Goal: Task Accomplishment & Management: Manage account settings

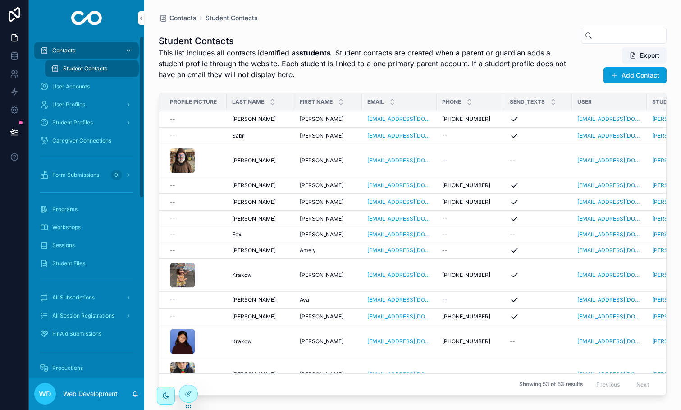
click at [78, 125] on span "Student Profiles" at bounding box center [72, 122] width 41 height 7
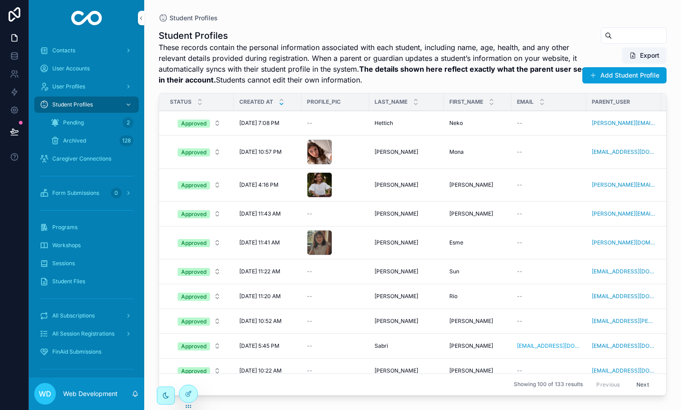
click at [322, 127] on td "--" at bounding box center [335, 123] width 68 height 25
click at [329, 118] on td "--" at bounding box center [335, 123] width 68 height 25
click at [331, 120] on div "--" at bounding box center [335, 122] width 57 height 7
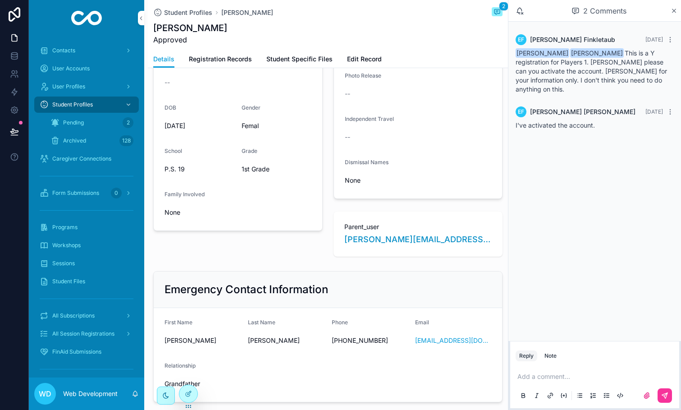
scroll to position [175, 0]
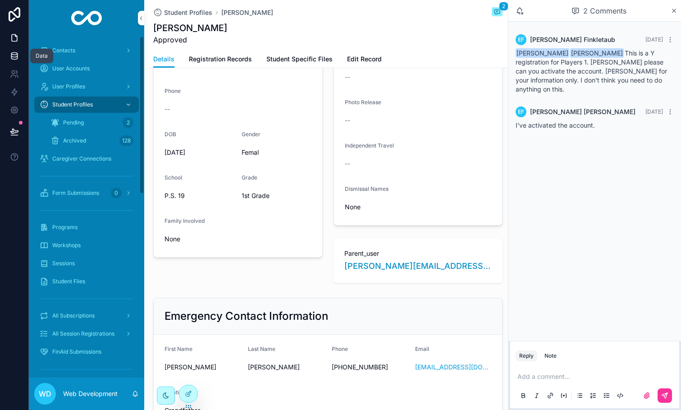
click at [18, 60] on icon at bounding box center [14, 55] width 9 height 9
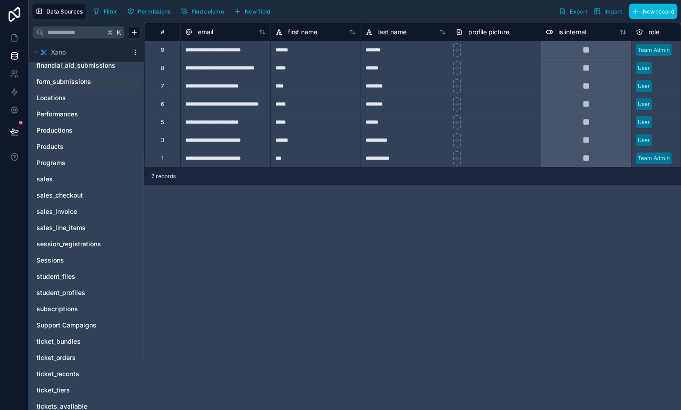
scroll to position [195, 0]
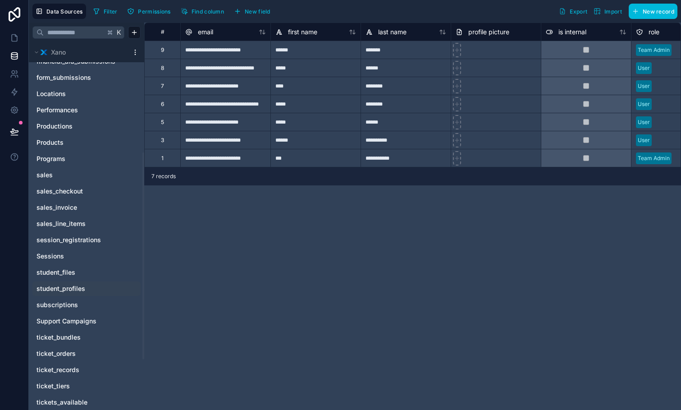
click at [85, 287] on span "student_profiles" at bounding box center [61, 288] width 49 height 9
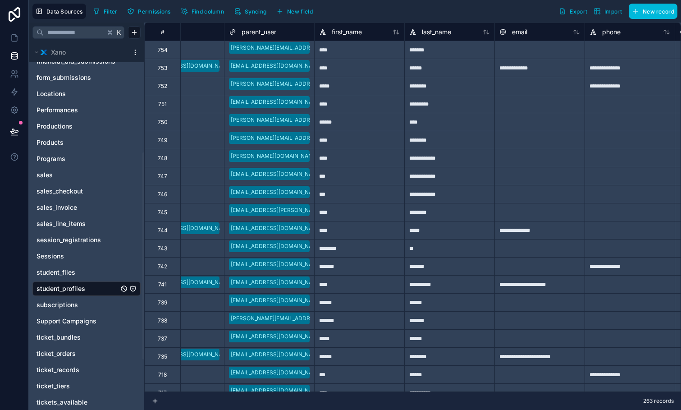
scroll to position [0, 353]
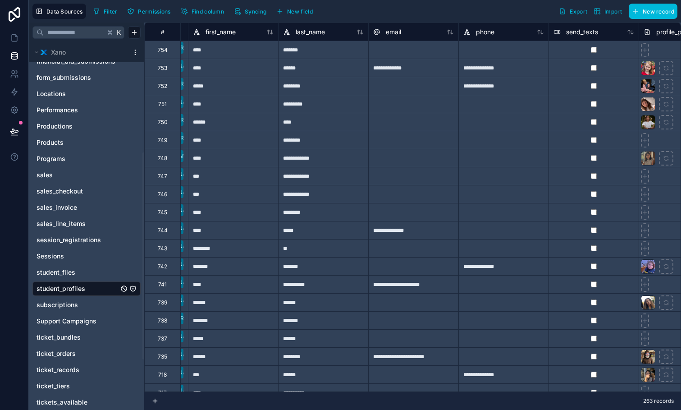
click at [301, 10] on span "New field" at bounding box center [300, 11] width 26 height 7
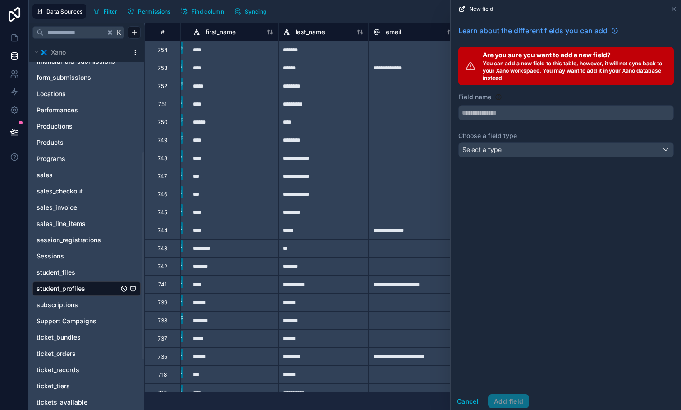
click at [502, 120] on div "Learn about the different fields you can add Are you sure you want to add a new…" at bounding box center [566, 93] width 230 height 150
click at [502, 116] on input "text" at bounding box center [566, 112] width 215 height 14
type input "**********"
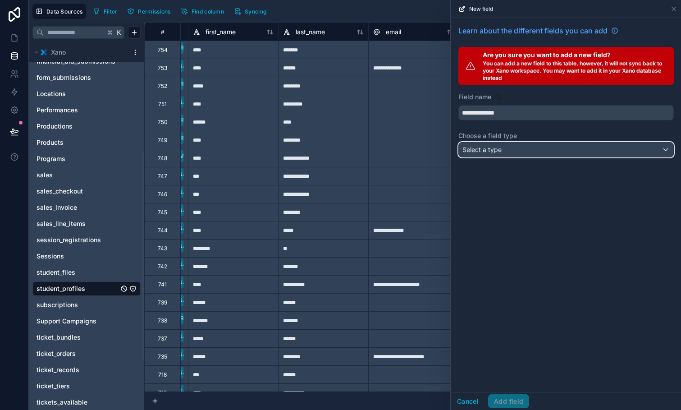
click at [503, 157] on button "Select a type" at bounding box center [565, 149] width 215 height 15
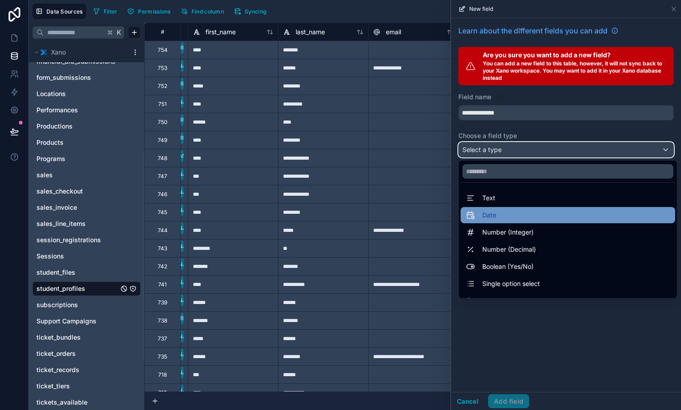
scroll to position [233, 0]
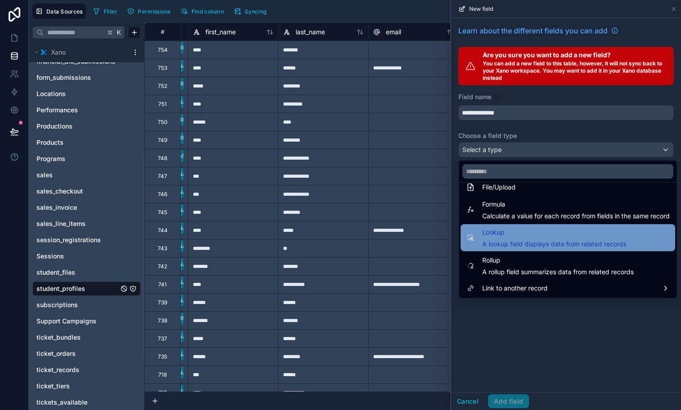
click at [516, 241] on span "A lookup field displays data from related records" at bounding box center [554, 243] width 144 height 9
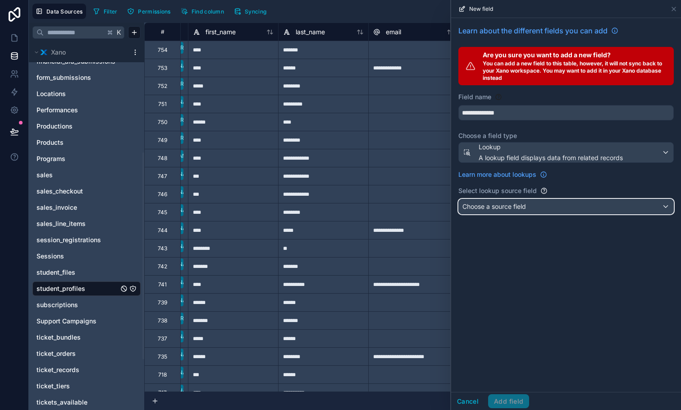
click at [511, 210] on span "Choose a source field" at bounding box center [494, 206] width 64 height 9
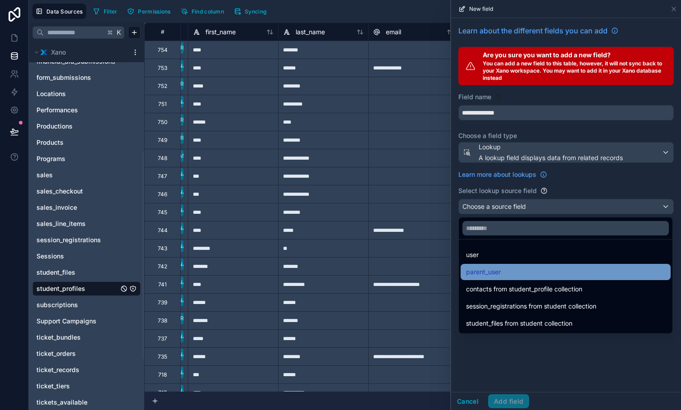
click at [517, 268] on div "parent_user" at bounding box center [565, 271] width 199 height 11
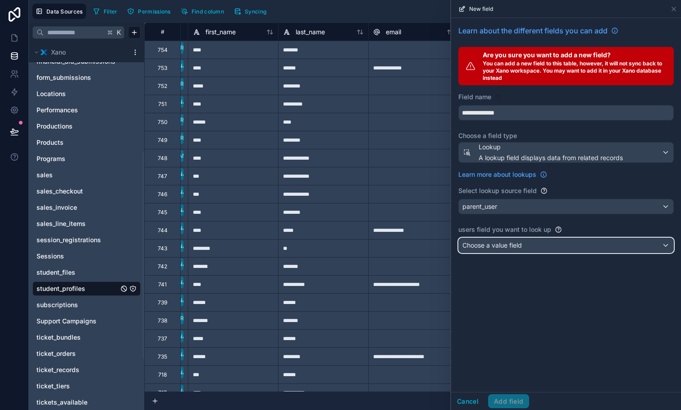
click at [513, 246] on span "Choose a value field" at bounding box center [491, 245] width 59 height 8
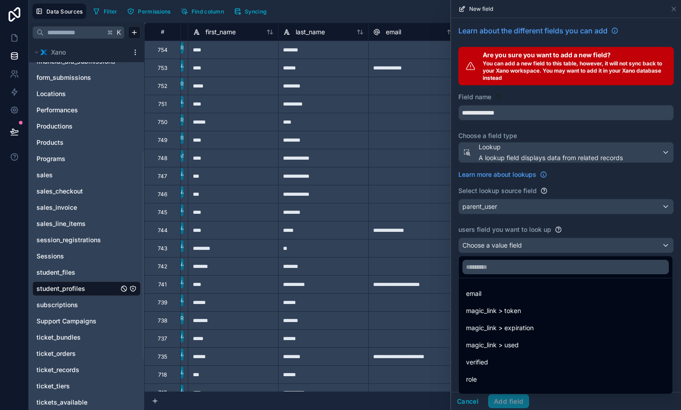
click at [520, 214] on div at bounding box center [566, 205] width 230 height 410
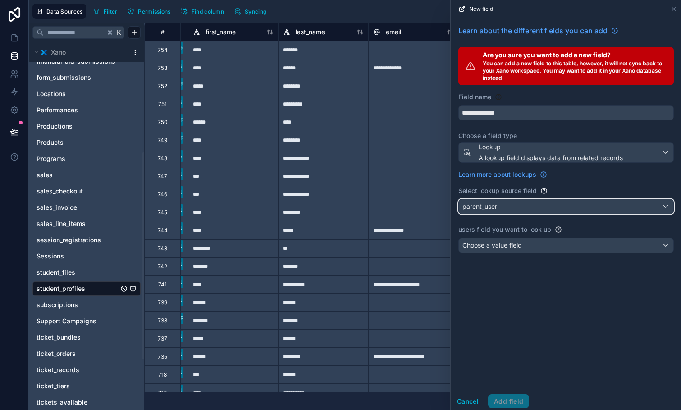
click at [502, 207] on div "parent_user" at bounding box center [566, 206] width 215 height 14
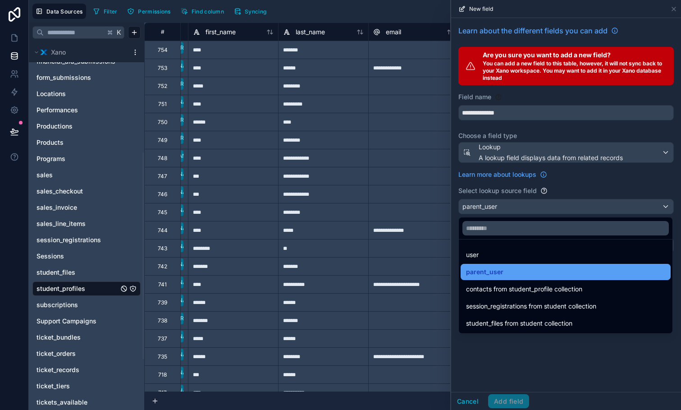
click at [512, 267] on div "parent_user" at bounding box center [565, 271] width 199 height 11
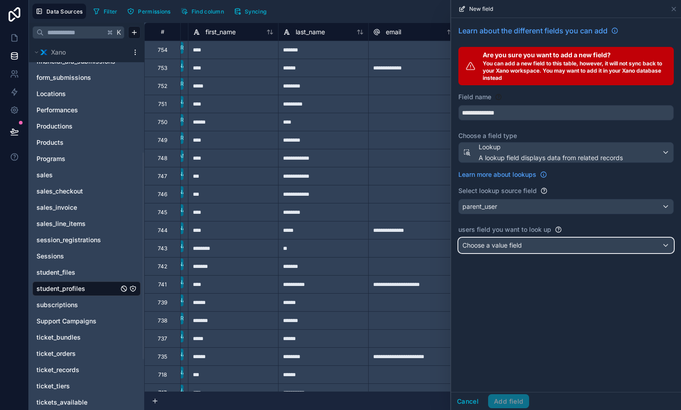
click at [512, 246] on span "Choose a value field" at bounding box center [491, 245] width 59 height 8
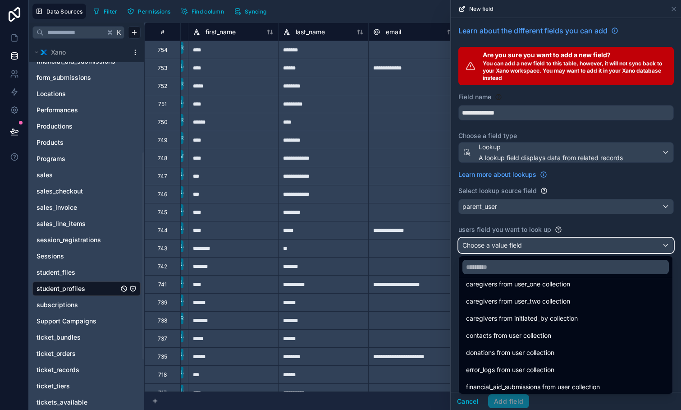
scroll to position [119, 0]
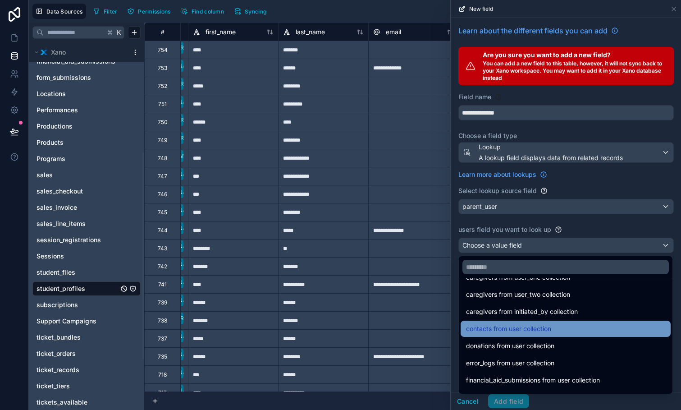
click at [514, 329] on span "contacts from user collection" at bounding box center [508, 328] width 85 height 11
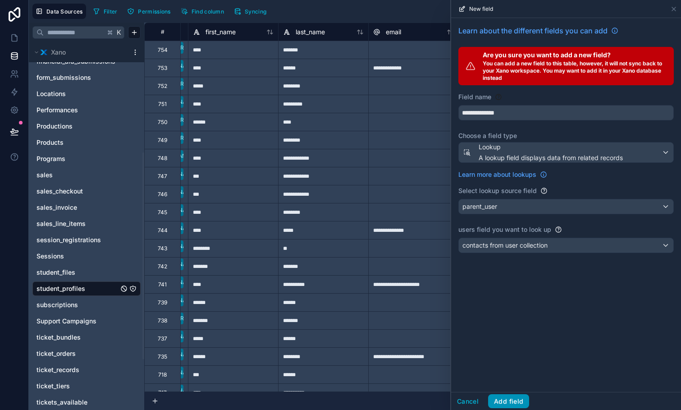
click at [512, 401] on button "Add field" at bounding box center [508, 401] width 41 height 14
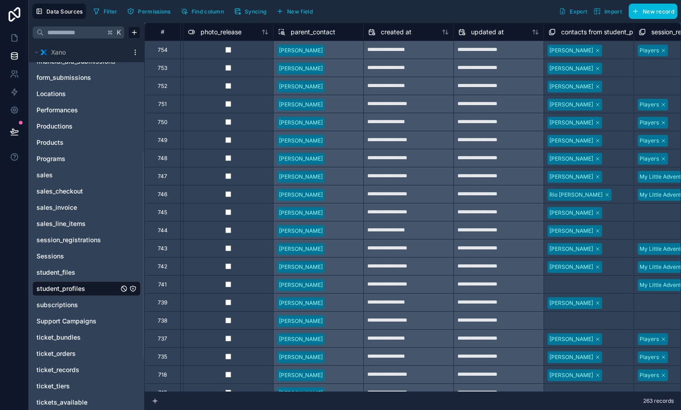
scroll to position [0, 2161]
click at [15, 42] on link at bounding box center [14, 38] width 28 height 18
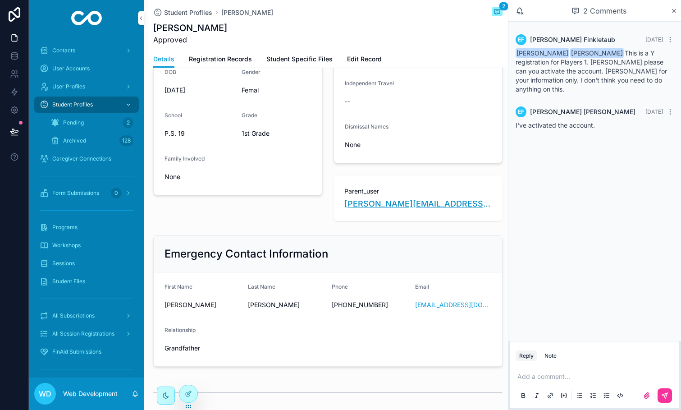
scroll to position [256, 0]
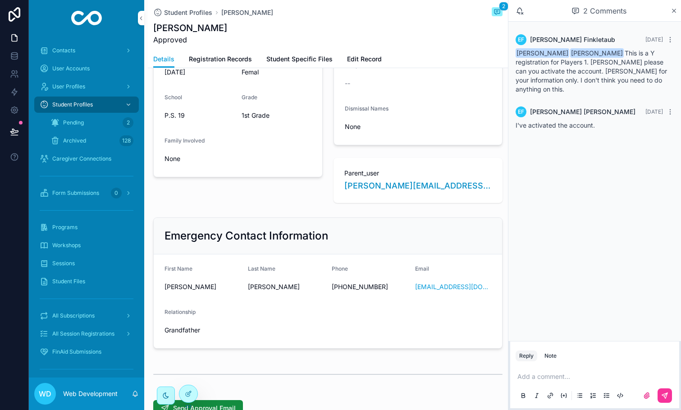
click at [399, 169] on span "Parent_user" at bounding box center [418, 173] width 148 height 9
click at [192, 391] on icon at bounding box center [188, 393] width 7 height 7
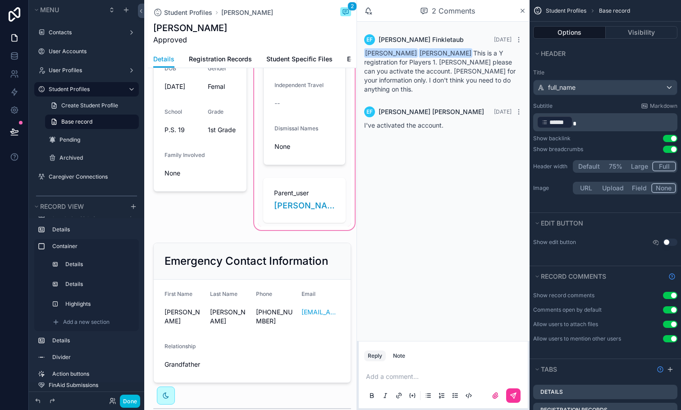
click at [325, 190] on div "scrollable content" at bounding box center [304, 27] width 105 height 408
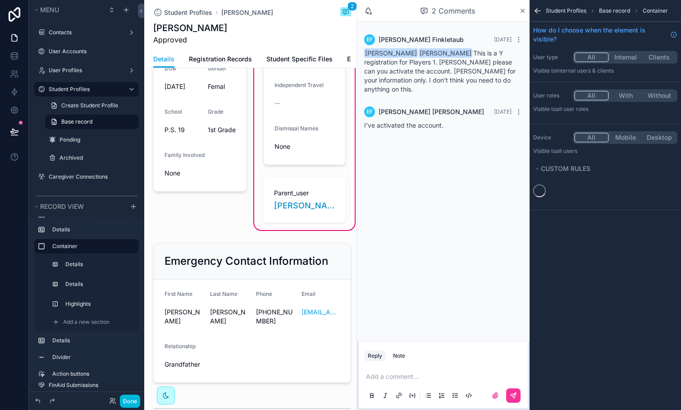
click at [325, 190] on div "scrollable content" at bounding box center [305, 200] width 94 height 52
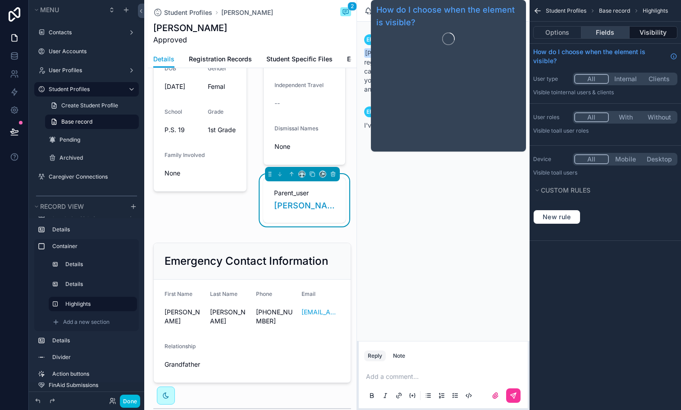
click at [599, 33] on button "Fields" at bounding box center [605, 32] width 48 height 13
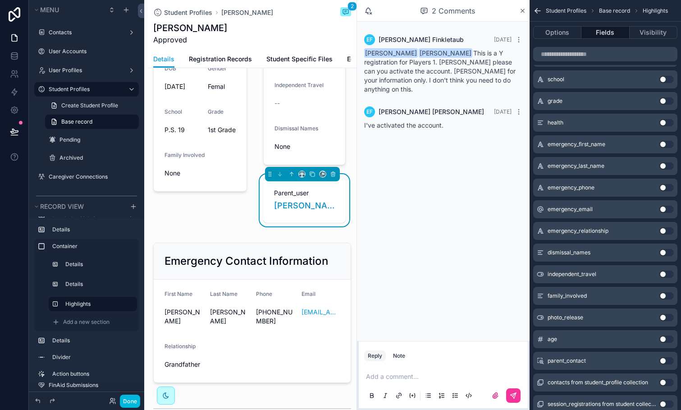
scroll to position [432, 0]
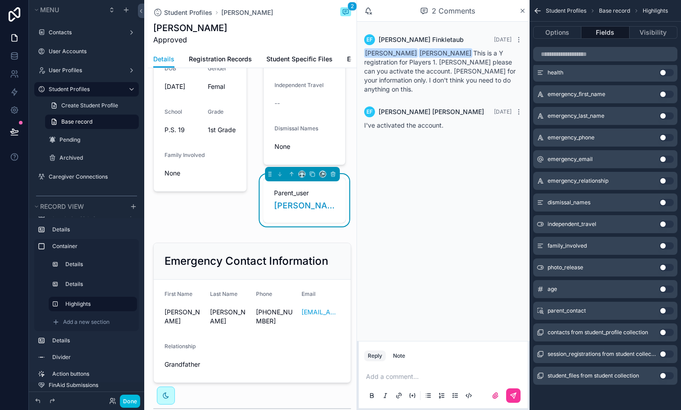
click at [665, 313] on button "Use setting" at bounding box center [666, 310] width 14 height 7
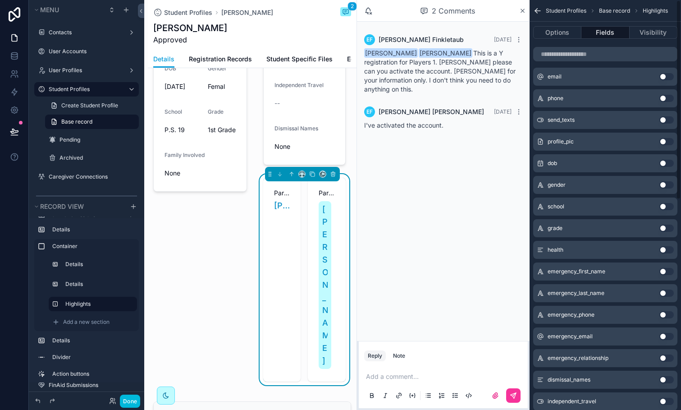
scroll to position [0, 0]
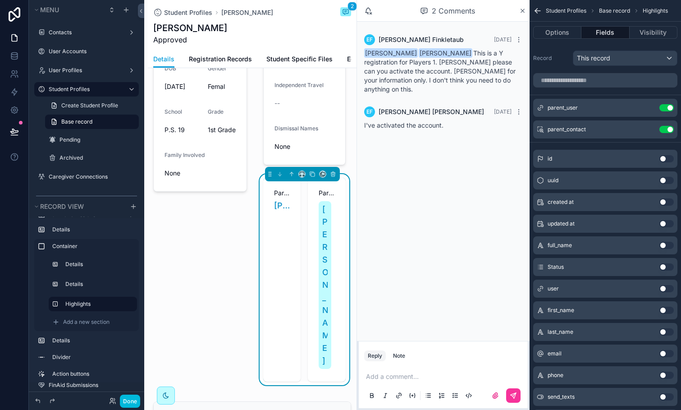
click at [670, 107] on button "Use setting" at bounding box center [666, 107] width 14 height 7
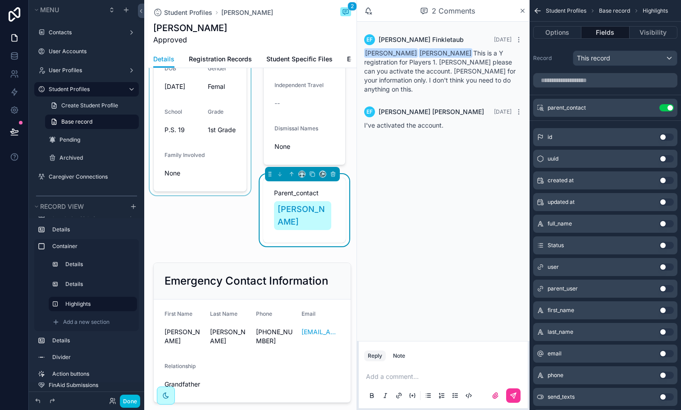
click at [231, 213] on div "scrollable content" at bounding box center [200, 37] width 105 height 428
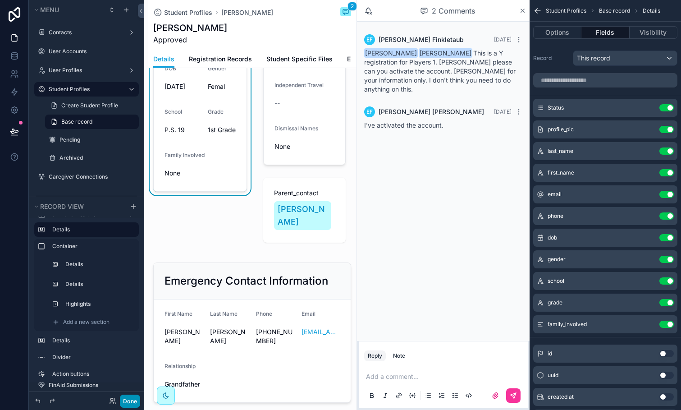
click at [137, 401] on button "Done" at bounding box center [130, 400] width 20 height 13
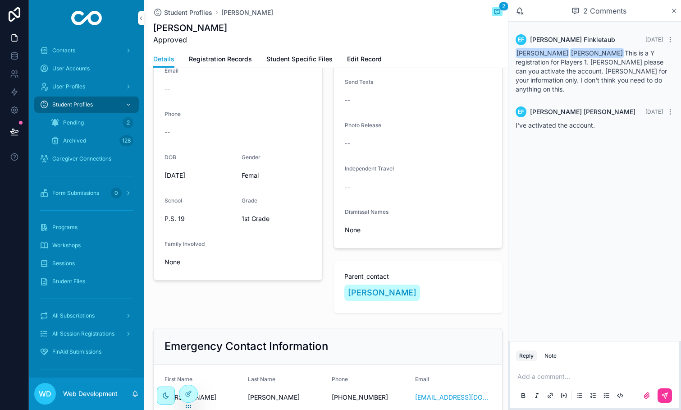
scroll to position [199, 0]
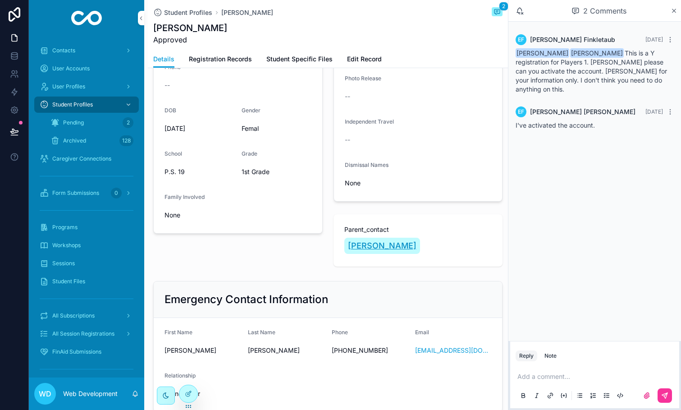
click at [388, 249] on span "[PERSON_NAME]" at bounding box center [382, 245] width 69 height 13
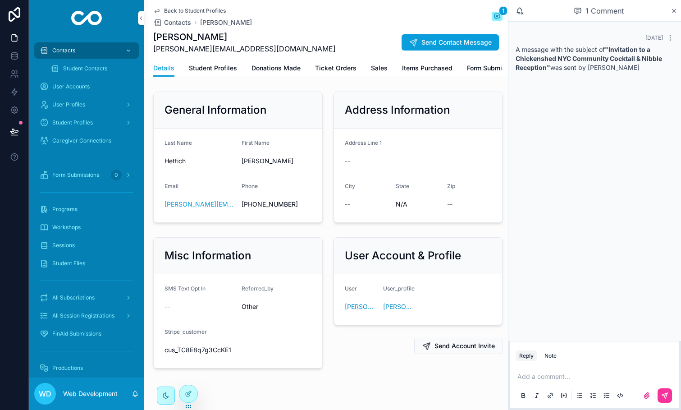
click at [205, 68] on span "Student Profiles" at bounding box center [213, 68] width 48 height 9
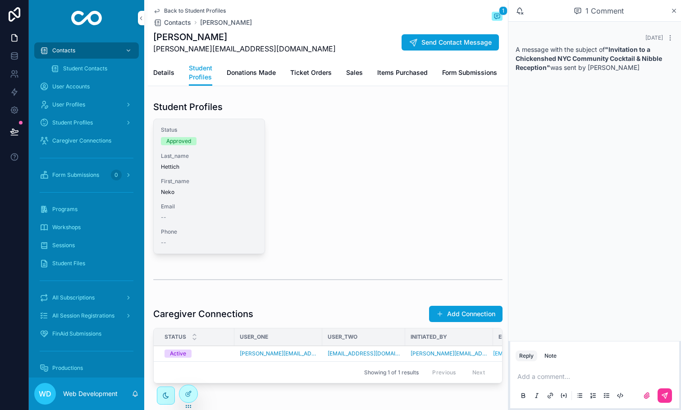
click at [209, 145] on div "Status Approved Last_name [PERSON_NAME] First_name [PERSON_NAME] -- Phone --" at bounding box center [209, 186] width 111 height 134
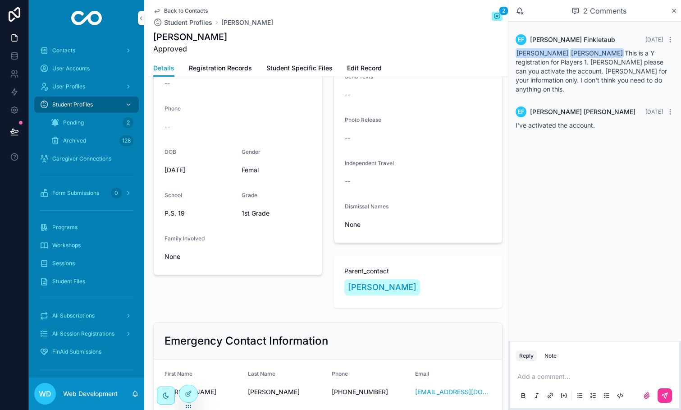
scroll to position [168, 0]
click at [209, 283] on div "General Information Status * Approved Last Name [PERSON_NAME] First Name Neko E…" at bounding box center [238, 115] width 180 height 390
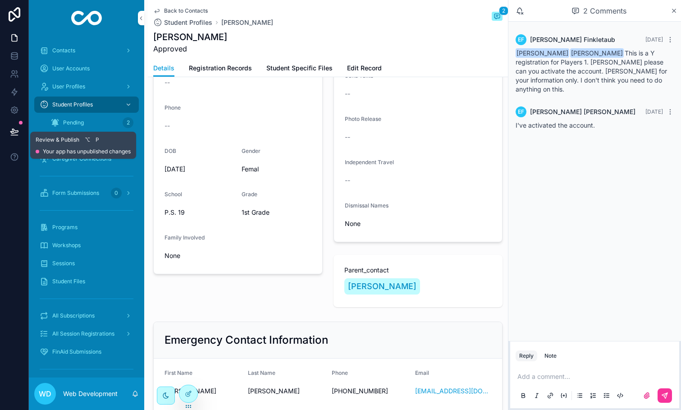
click at [16, 130] on icon at bounding box center [14, 131] width 9 height 9
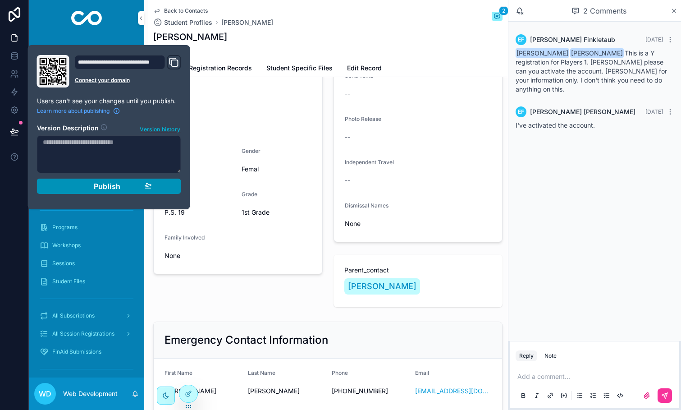
click at [143, 187] on div "Publish" at bounding box center [109, 186] width 86 height 9
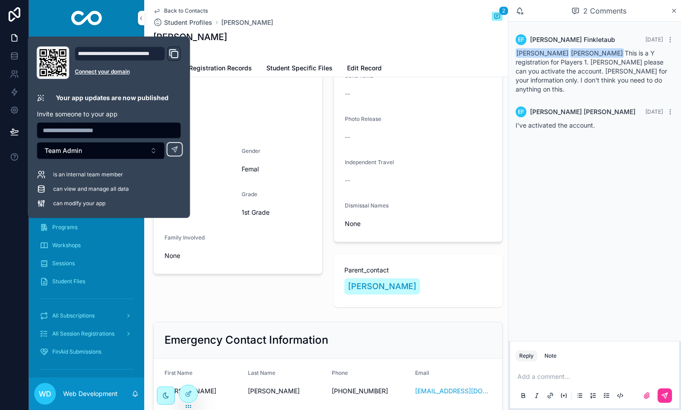
click at [271, 41] on div "[PERSON_NAME] Approved" at bounding box center [327, 42] width 349 height 23
